Goal: Task Accomplishment & Management: Manage account settings

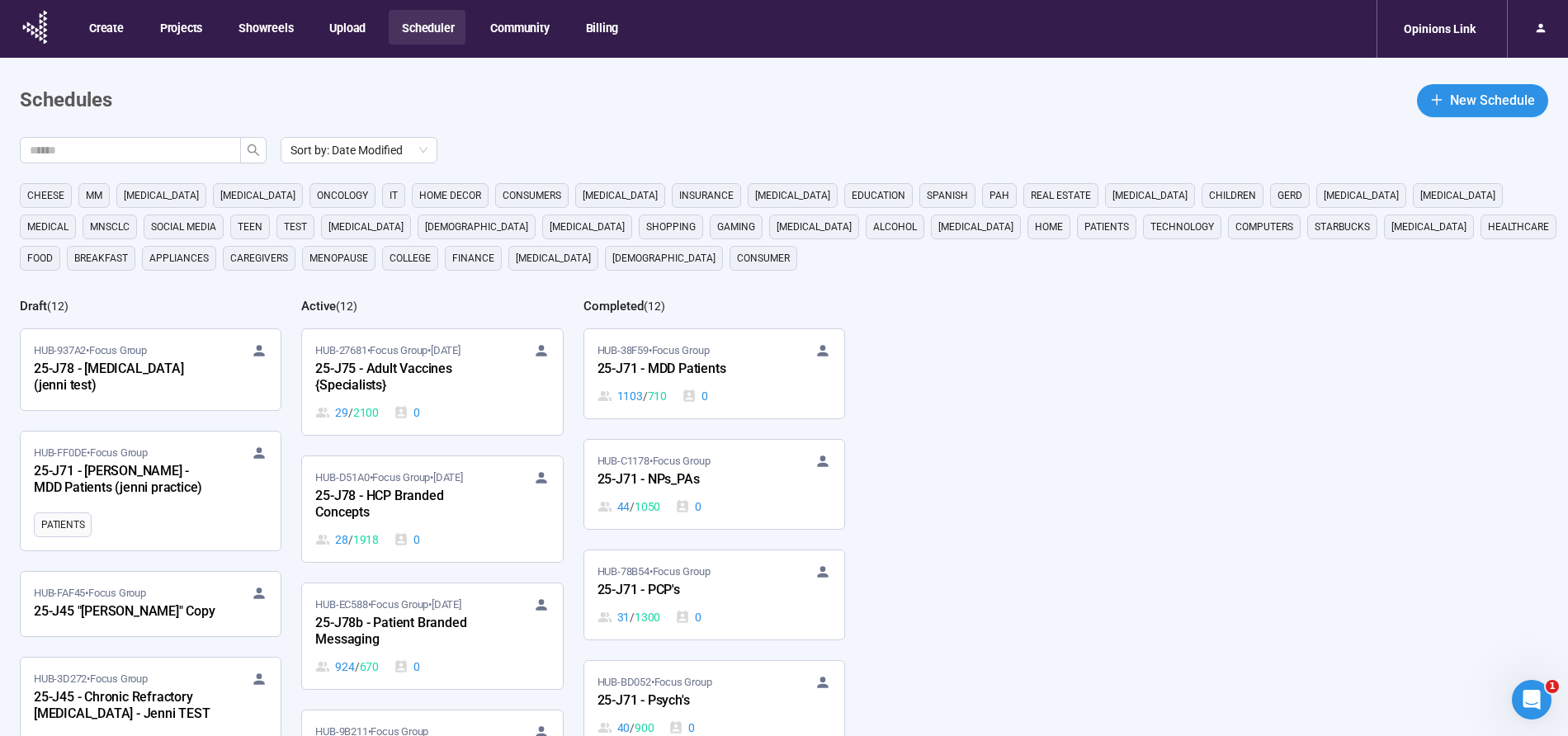
click at [424, 33] on button "Scheduler" at bounding box center [427, 27] width 77 height 35
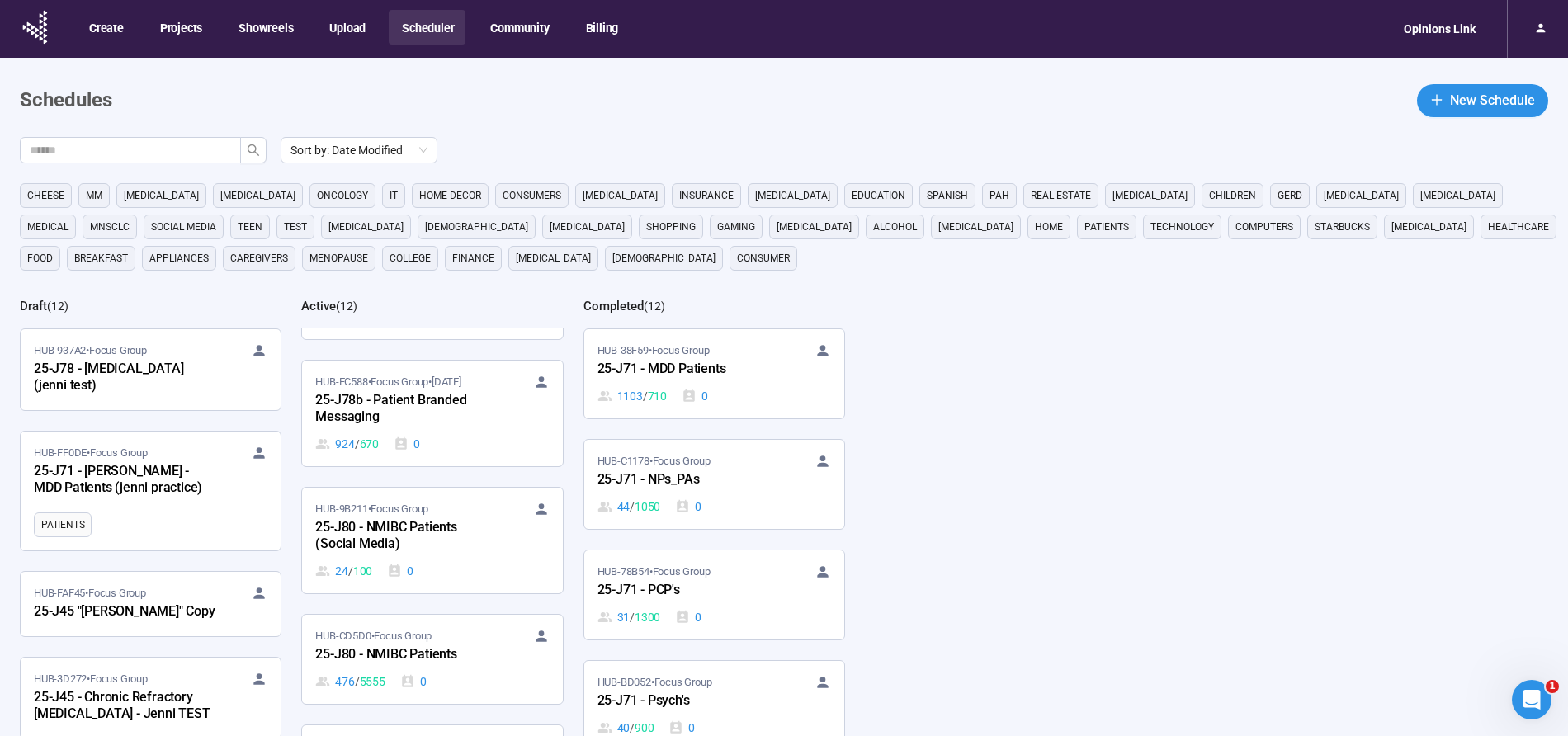
scroll to position [232, 0]
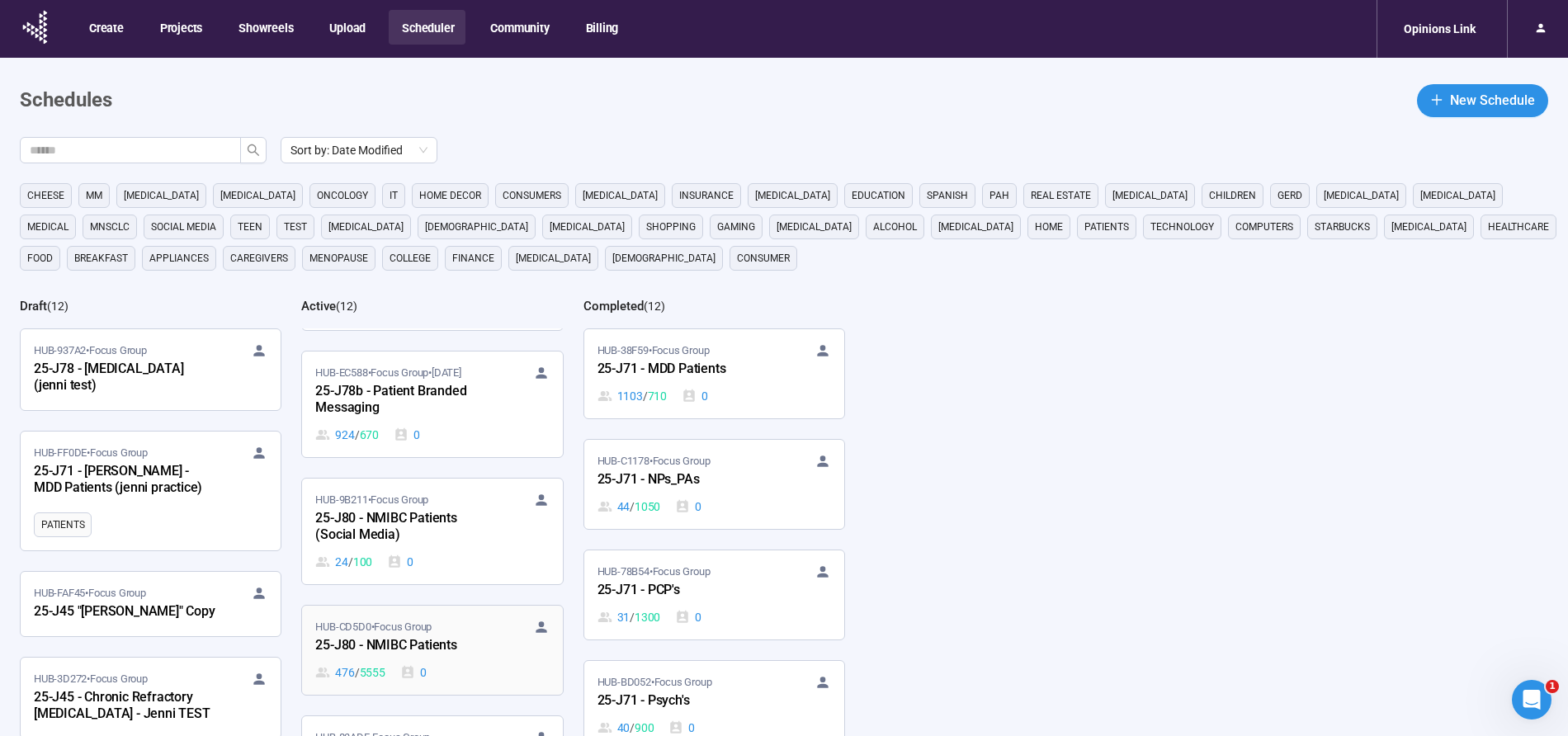
click at [408, 639] on div "25-J80 - NMIBC Patients" at bounding box center [405, 646] width 181 height 22
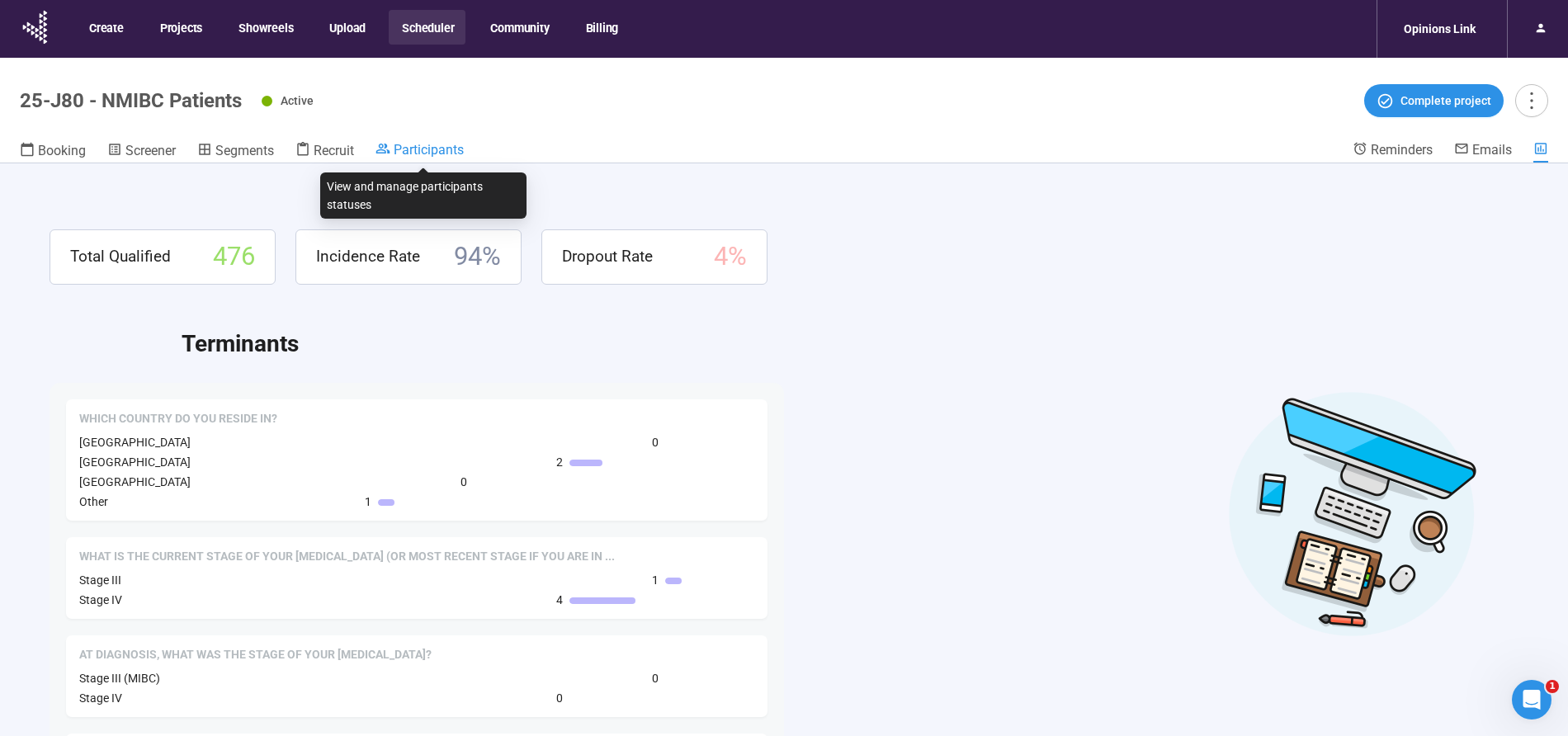
click at [406, 151] on span "Participants" at bounding box center [428, 149] width 70 height 16
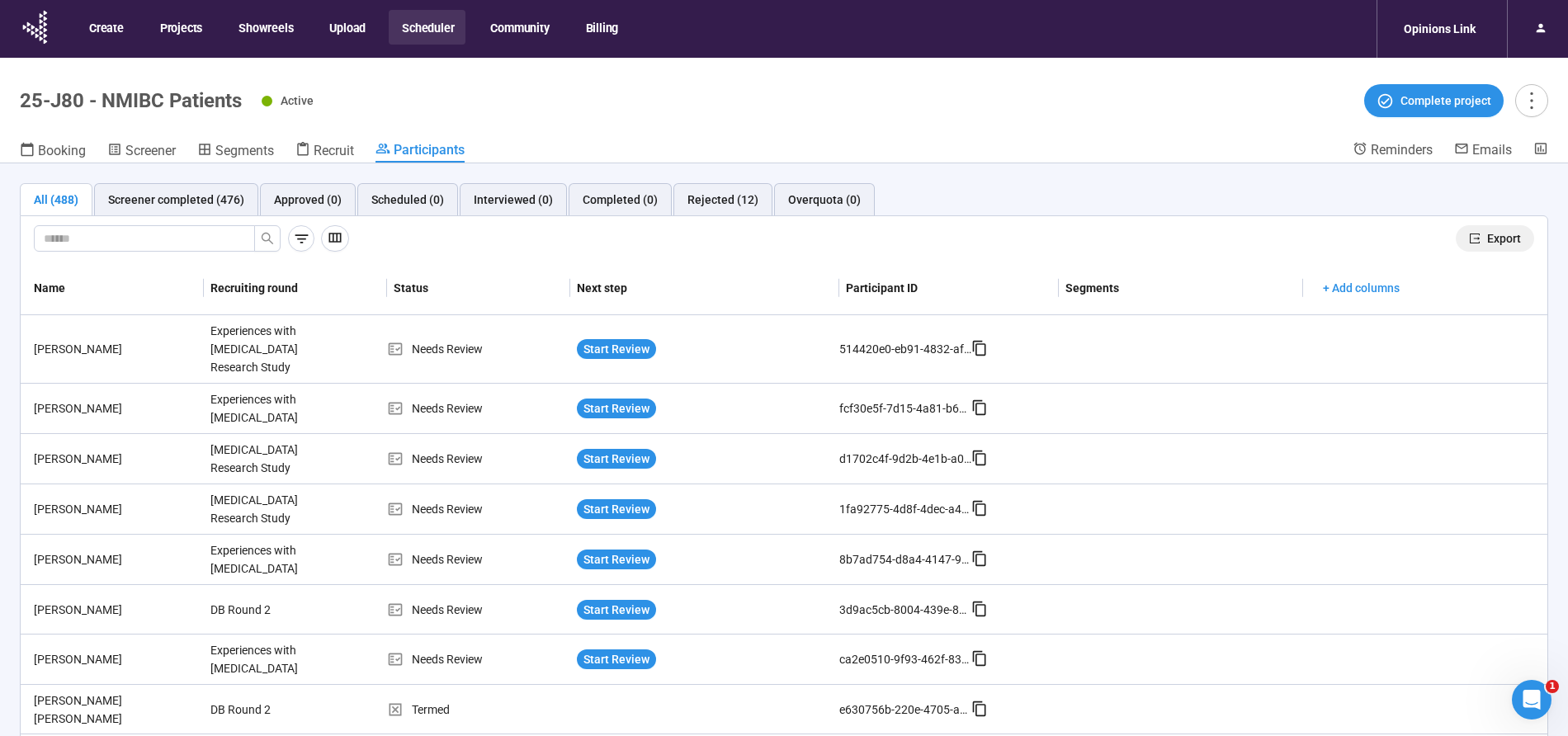
click at [1504, 240] on span "Export" at bounding box center [1504, 239] width 34 height 18
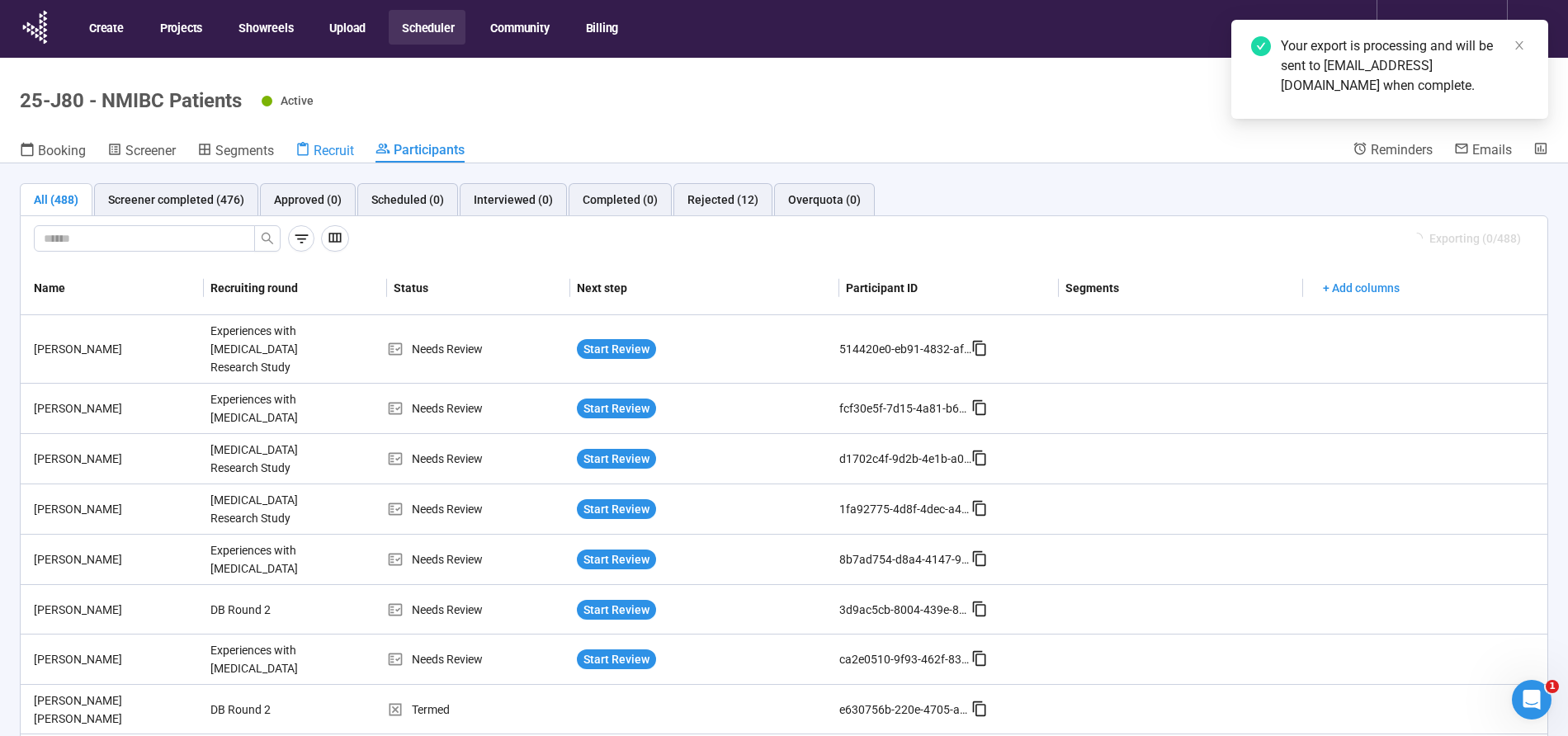
click at [340, 144] on span "Recruit" at bounding box center [333, 150] width 41 height 16
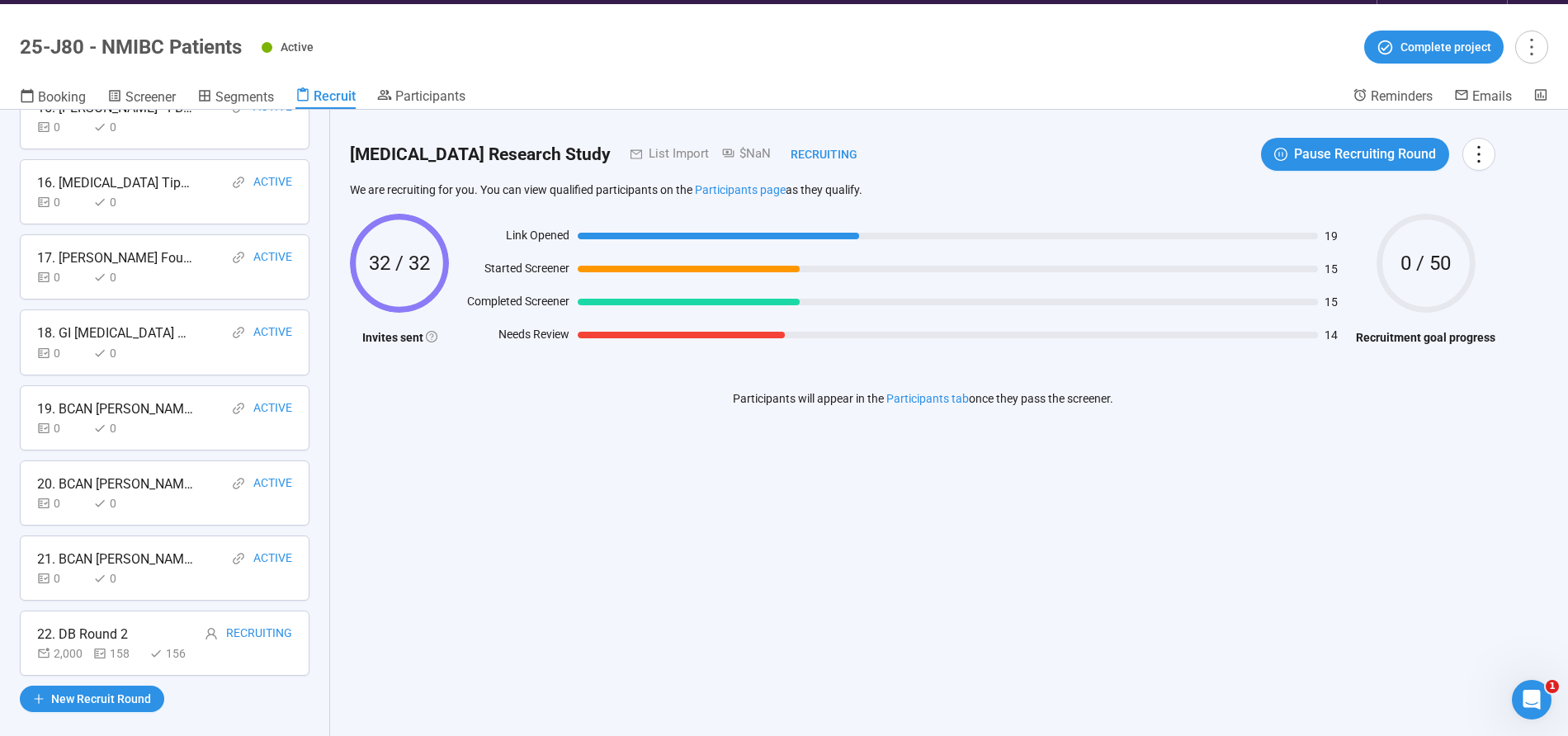
scroll to position [58, 0]
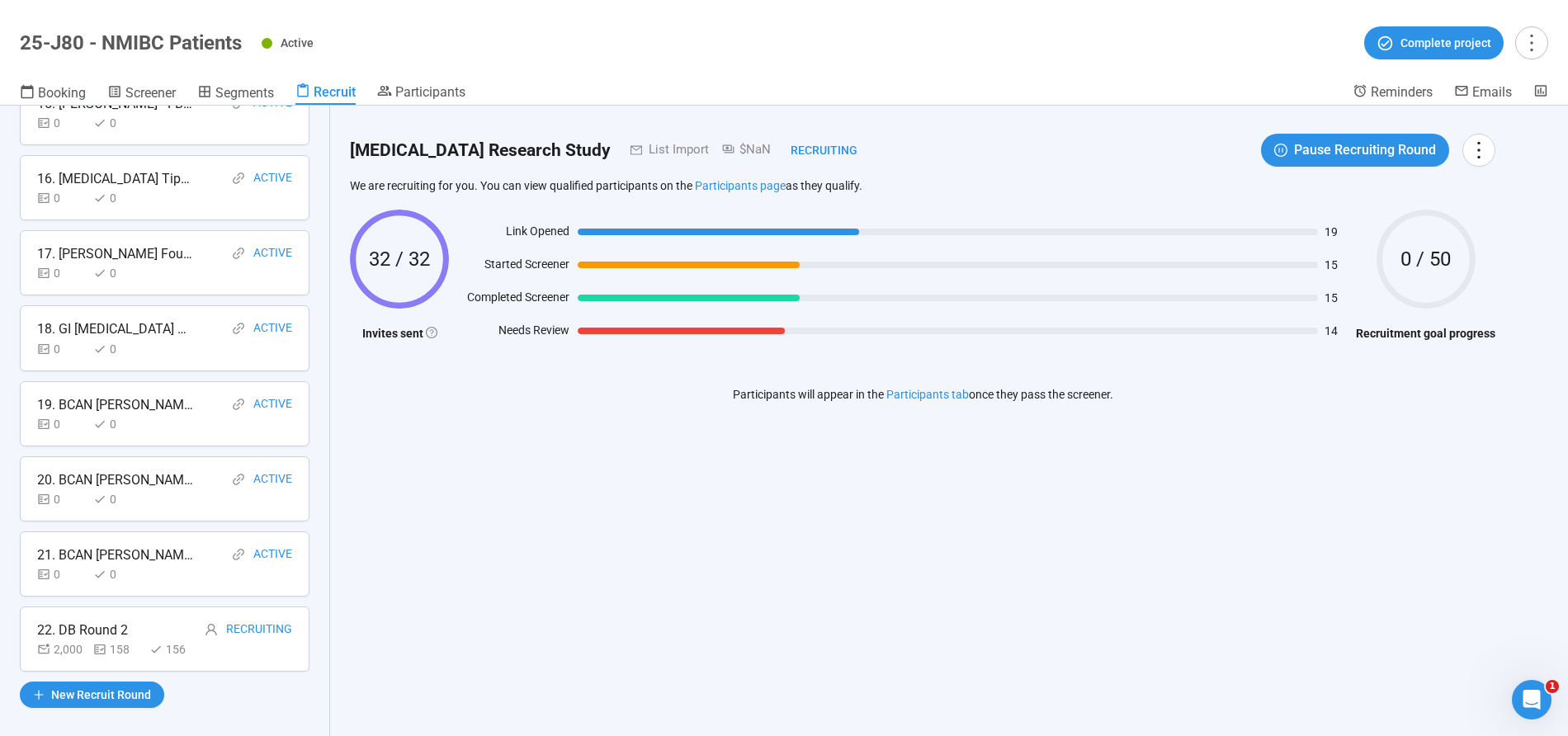
click at [91, 627] on div "22. DB Round 2" at bounding box center [83, 630] width 91 height 21
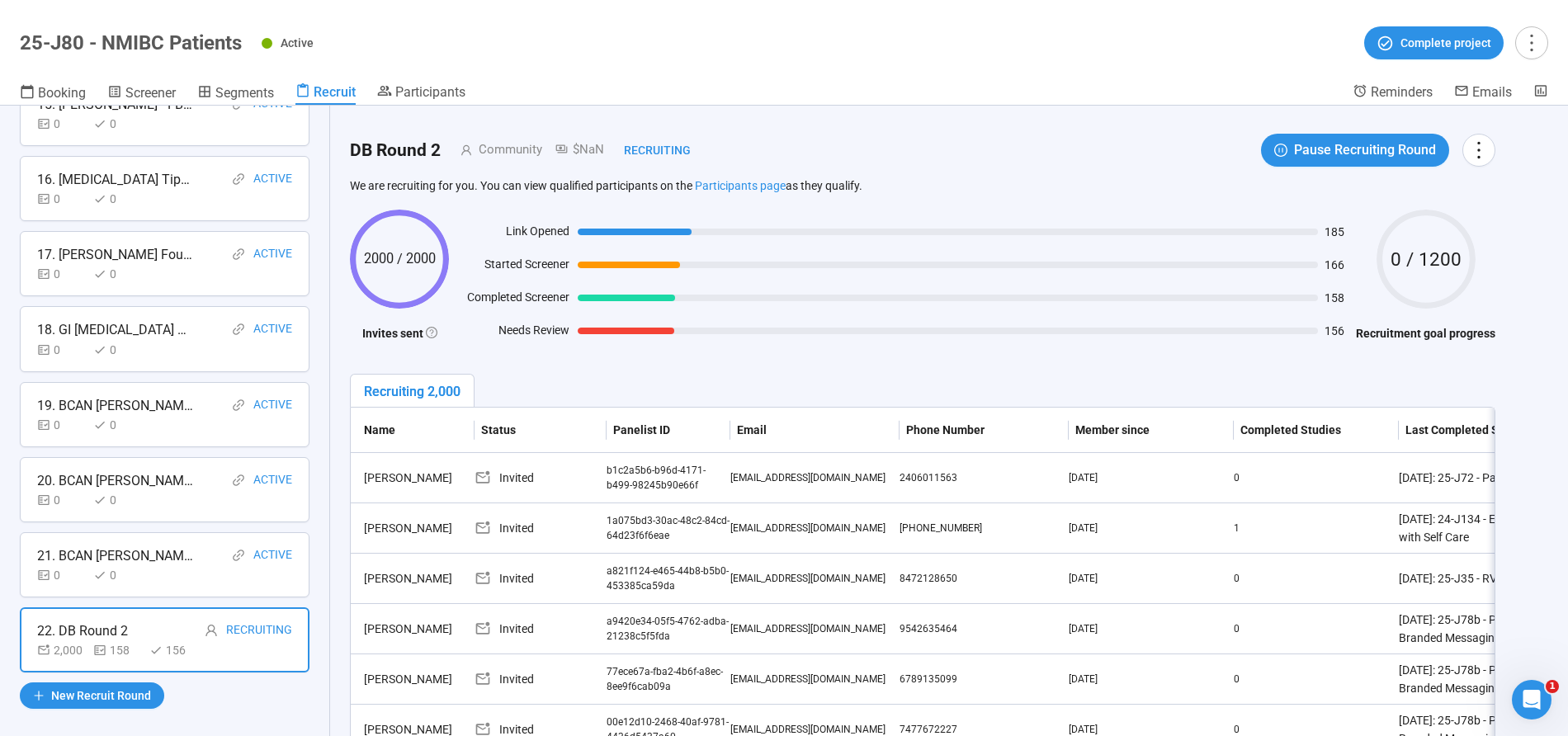
scroll to position [0, 0]
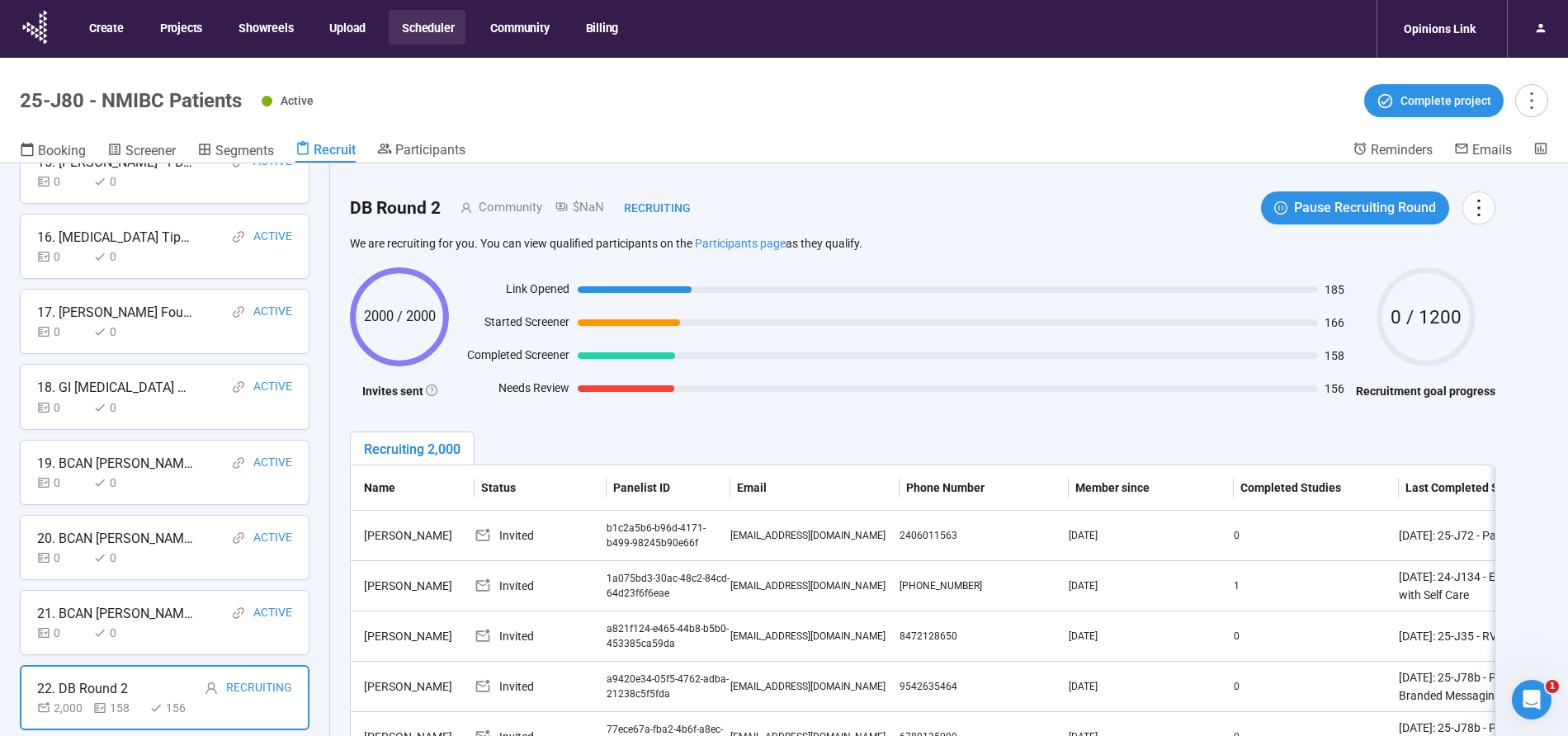
click at [419, 36] on button "Scheduler" at bounding box center [427, 27] width 77 height 35
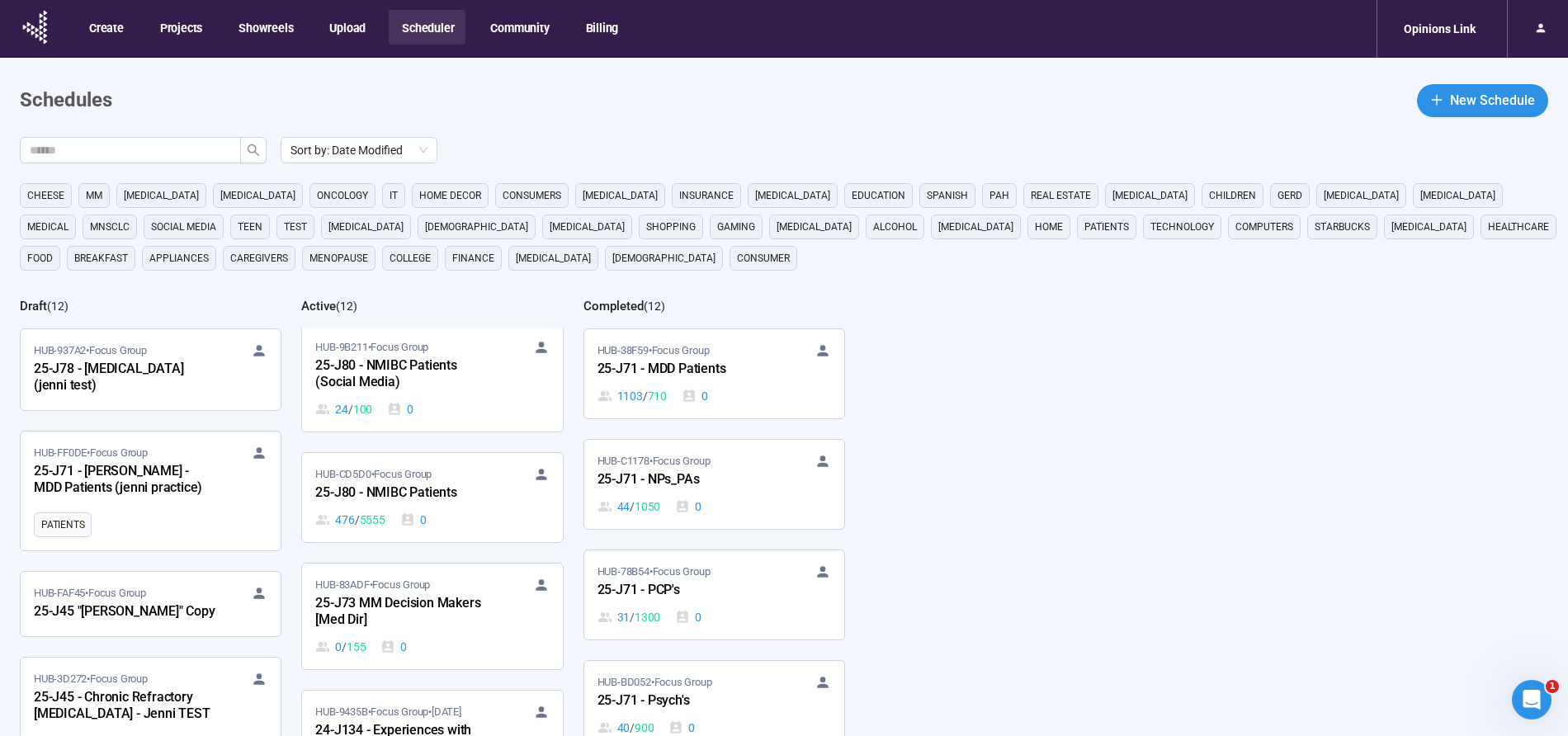
scroll to position [380, 0]
click at [388, 397] on div "HUB-9B211 • Focus Group 25-J80 - NMIBC Patients (Social Media) 24 / 100 0" at bounding box center [432, 384] width 234 height 80
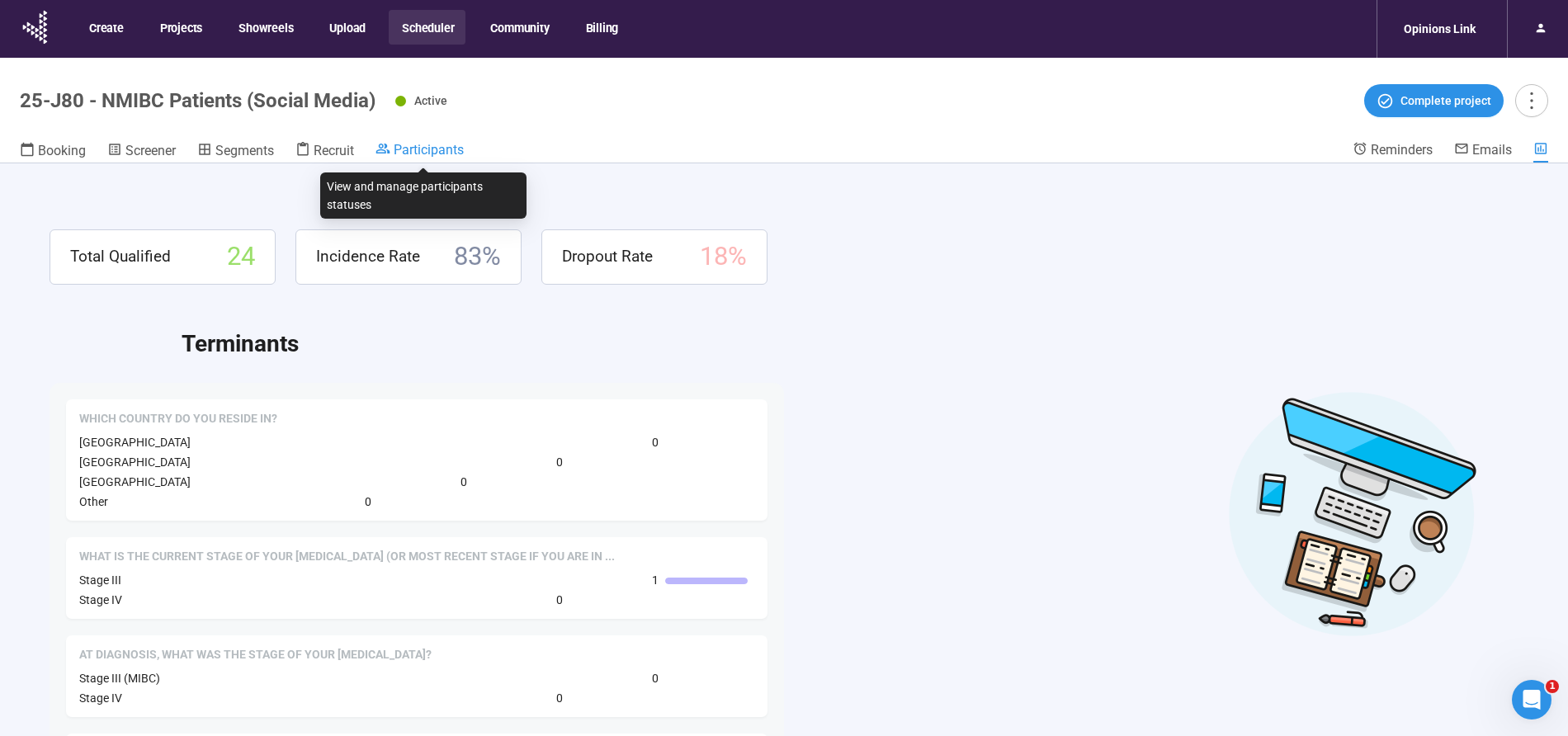
click at [449, 141] on div "Participants" at bounding box center [419, 149] width 89 height 17
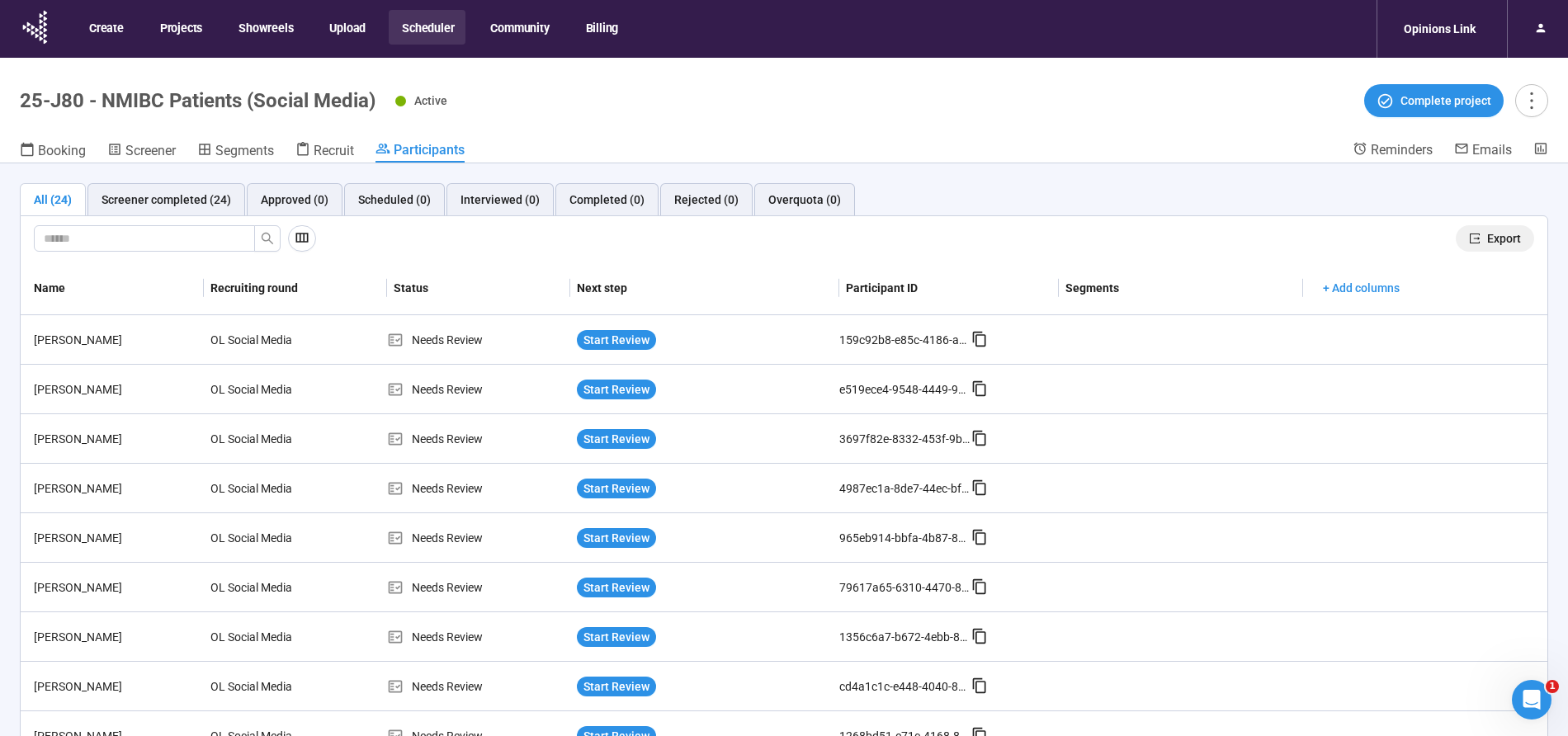
click at [1504, 241] on span "Export" at bounding box center [1504, 239] width 34 height 18
